Goal: Check status

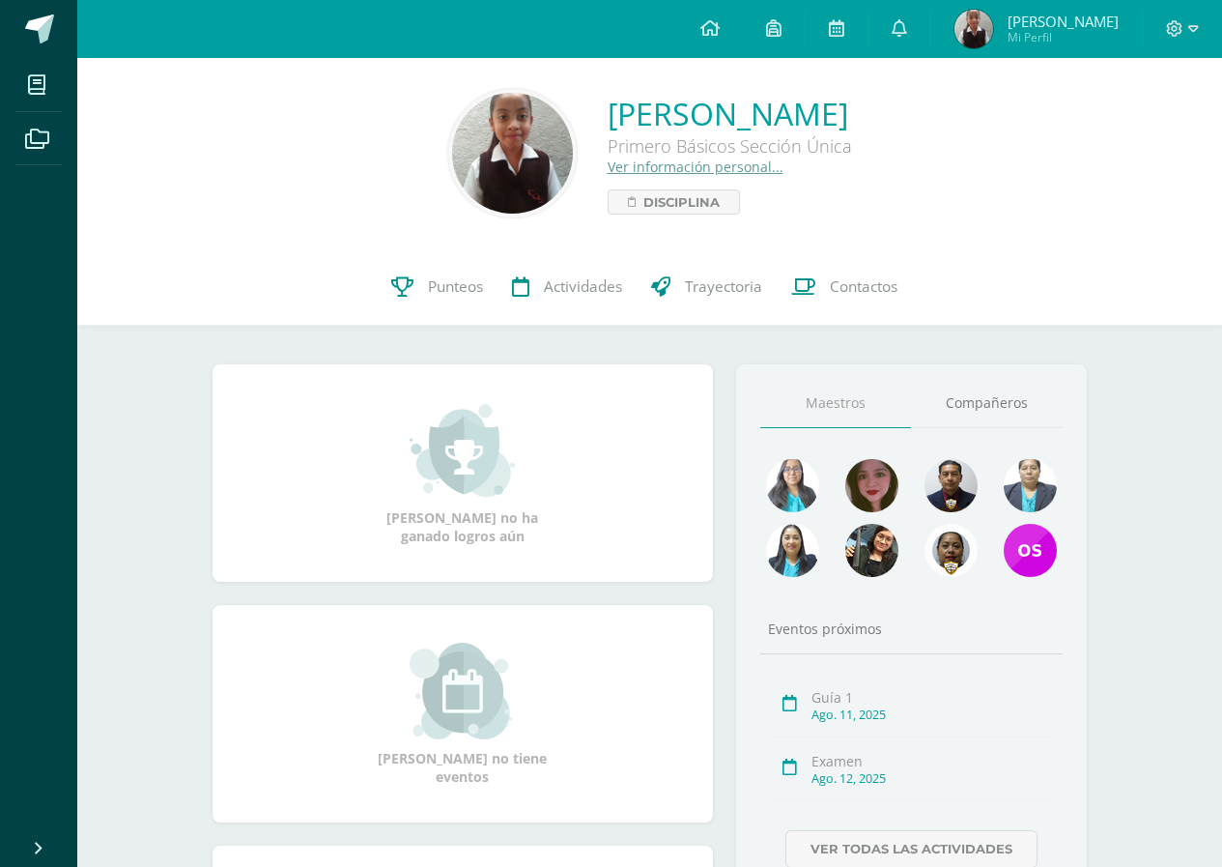
click at [993, 30] on img at bounding box center [974, 29] width 39 height 39
drag, startPoint x: 641, startPoint y: 297, endPoint x: 624, endPoint y: 299, distance: 16.5
drag, startPoint x: 624, startPoint y: 299, endPoint x: 449, endPoint y: 310, distance: 175.3
click at [449, 310] on link "Punteos" at bounding box center [437, 286] width 121 height 77
